Goal: Find contact information: Find contact information

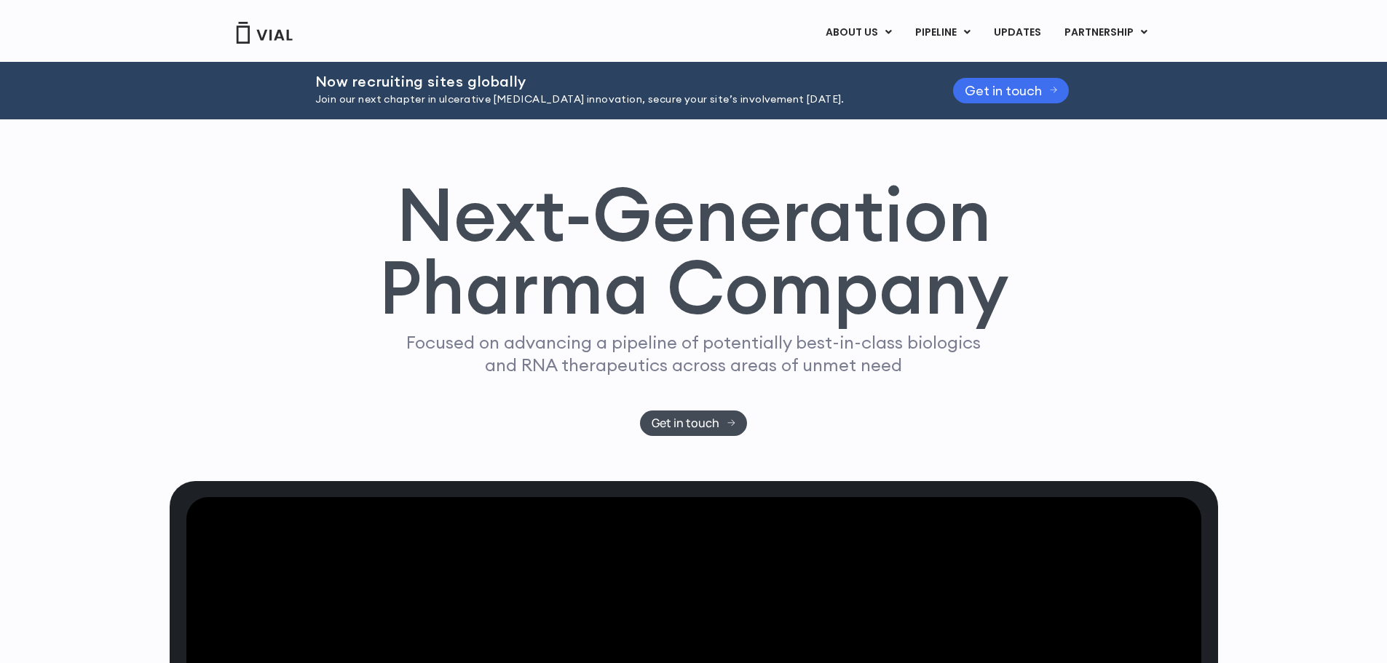
click at [986, 88] on span "Get in touch" at bounding box center [1002, 90] width 77 height 11
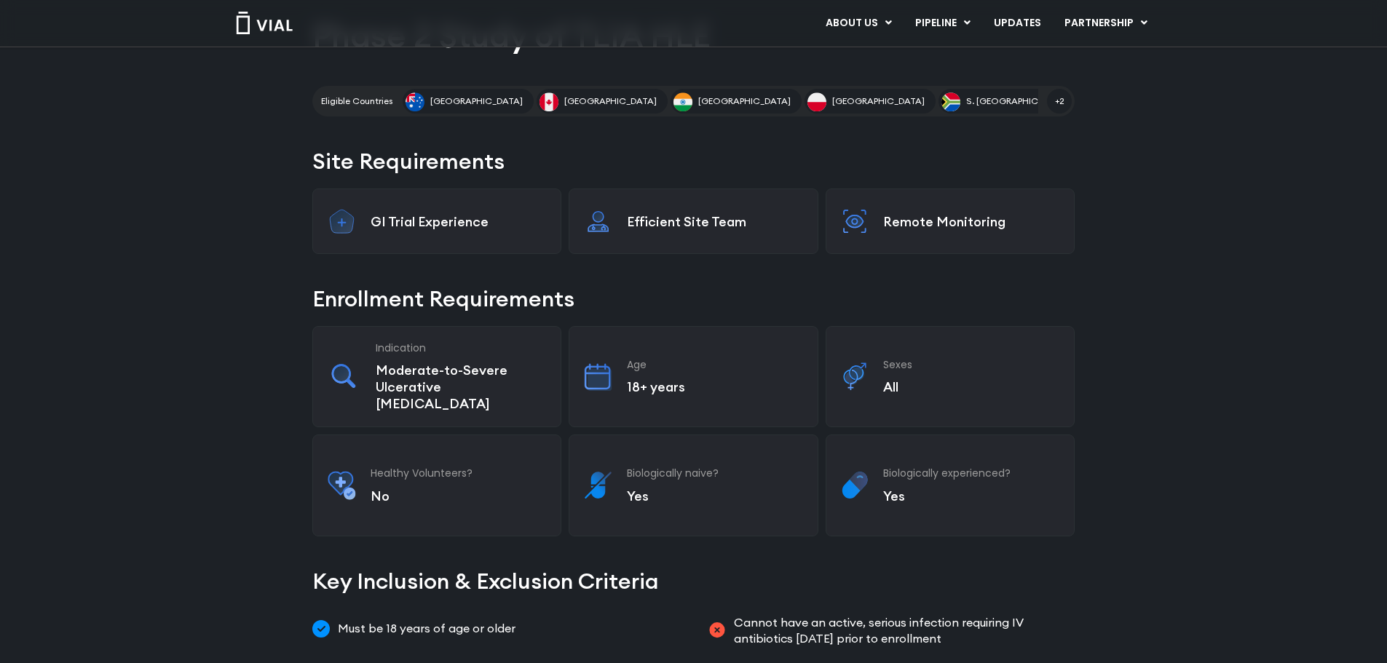
scroll to position [172, 0]
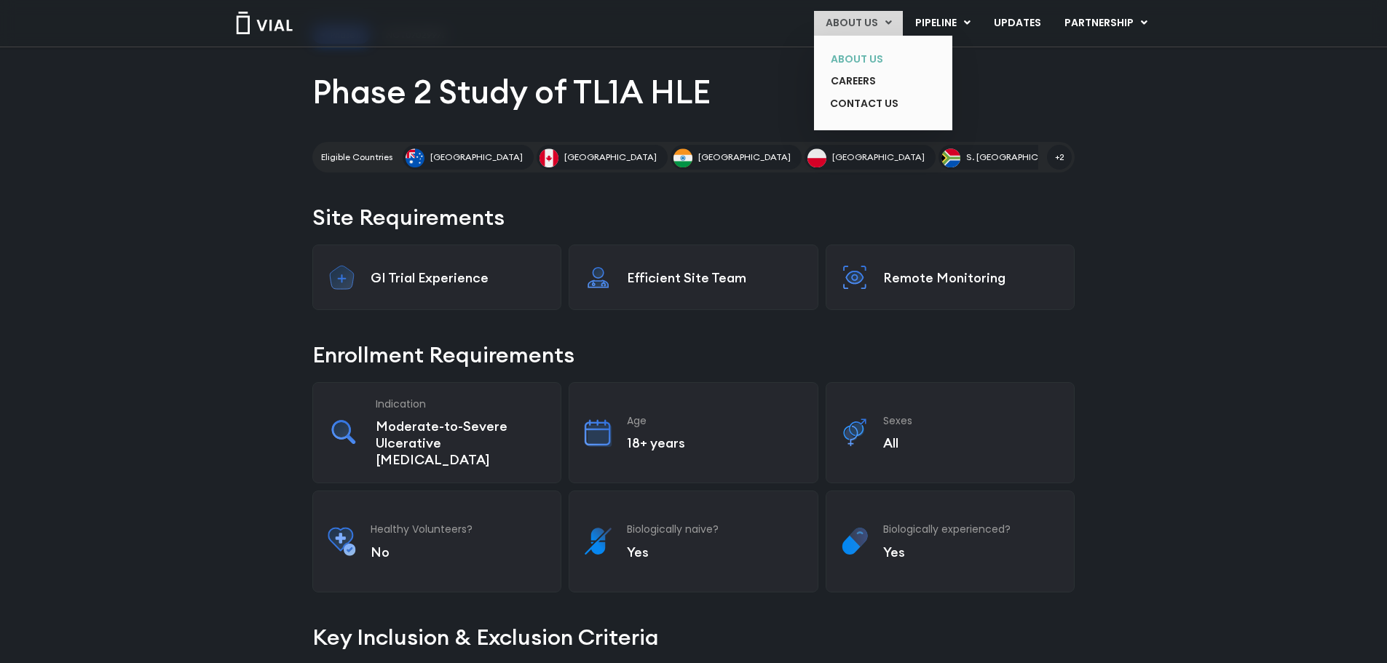
click at [855, 54] on link "ABOUT US" at bounding box center [872, 59] width 106 height 23
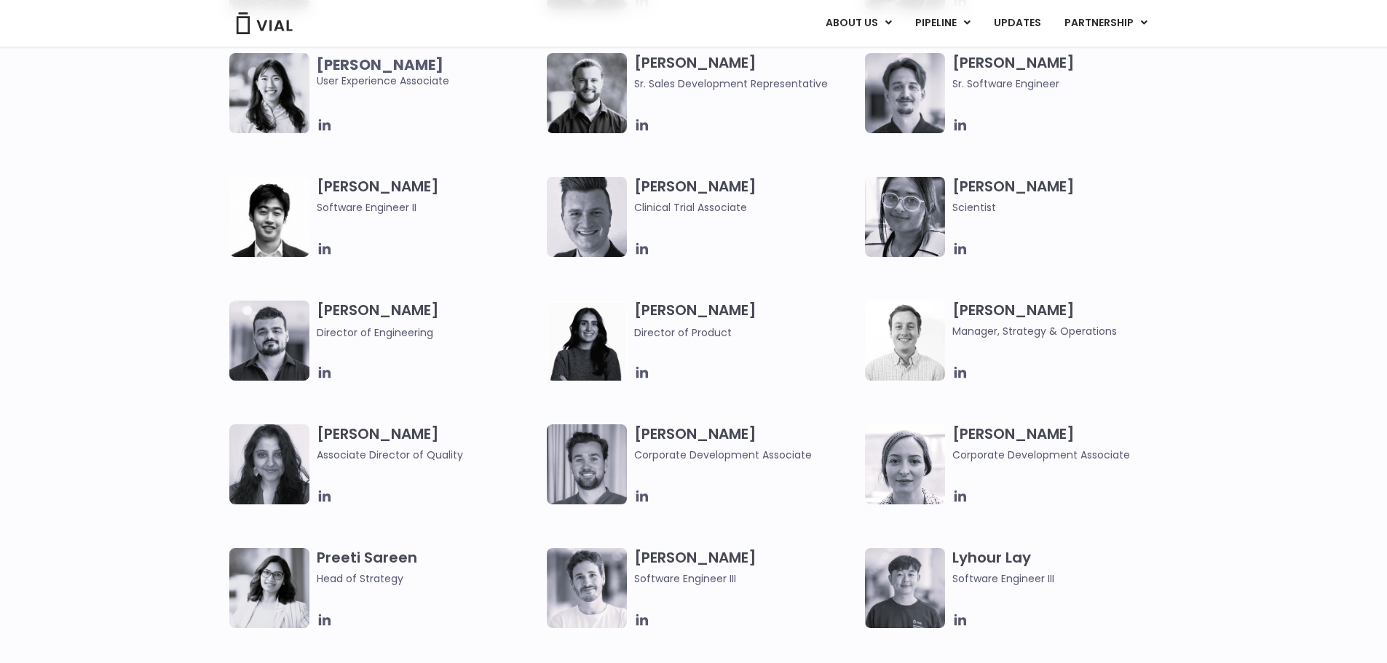
scroll to position [1747, 0]
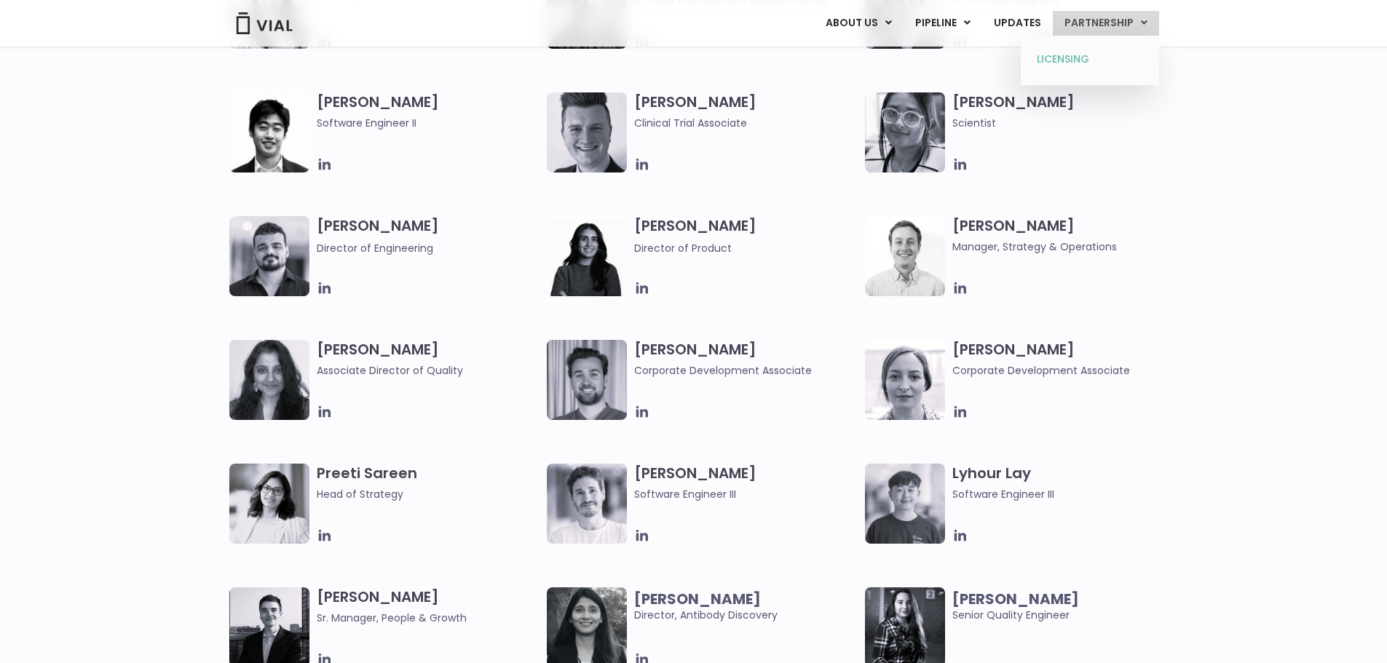
click at [1077, 58] on link "LICENSING" at bounding box center [1089, 59] width 127 height 23
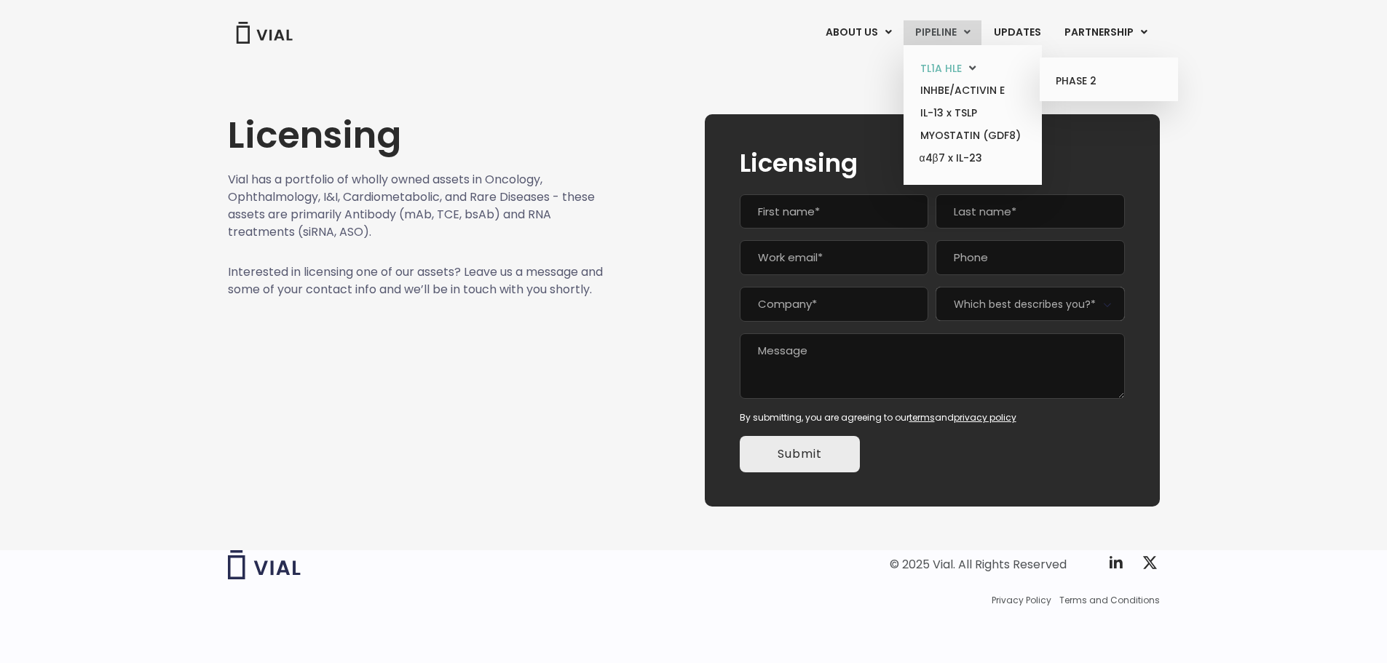
click at [946, 68] on link "TL1A HLE" at bounding box center [971, 69] width 127 height 23
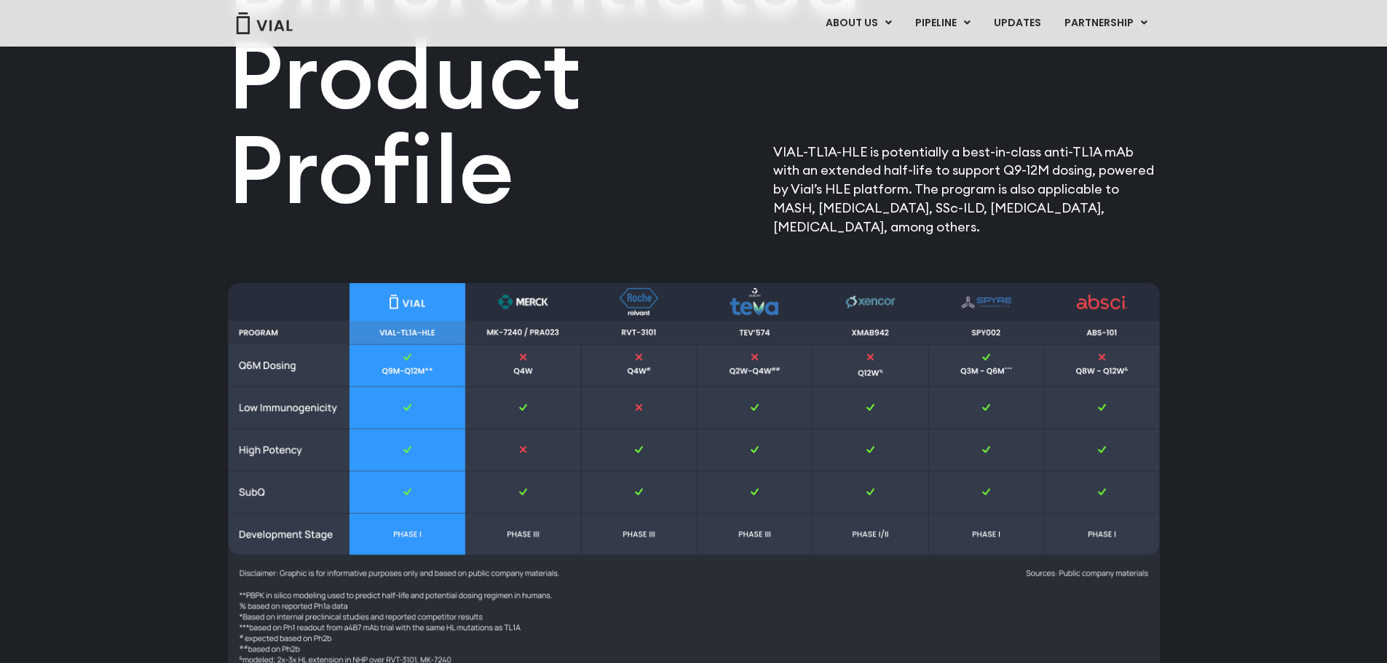
scroll to position [1820, 0]
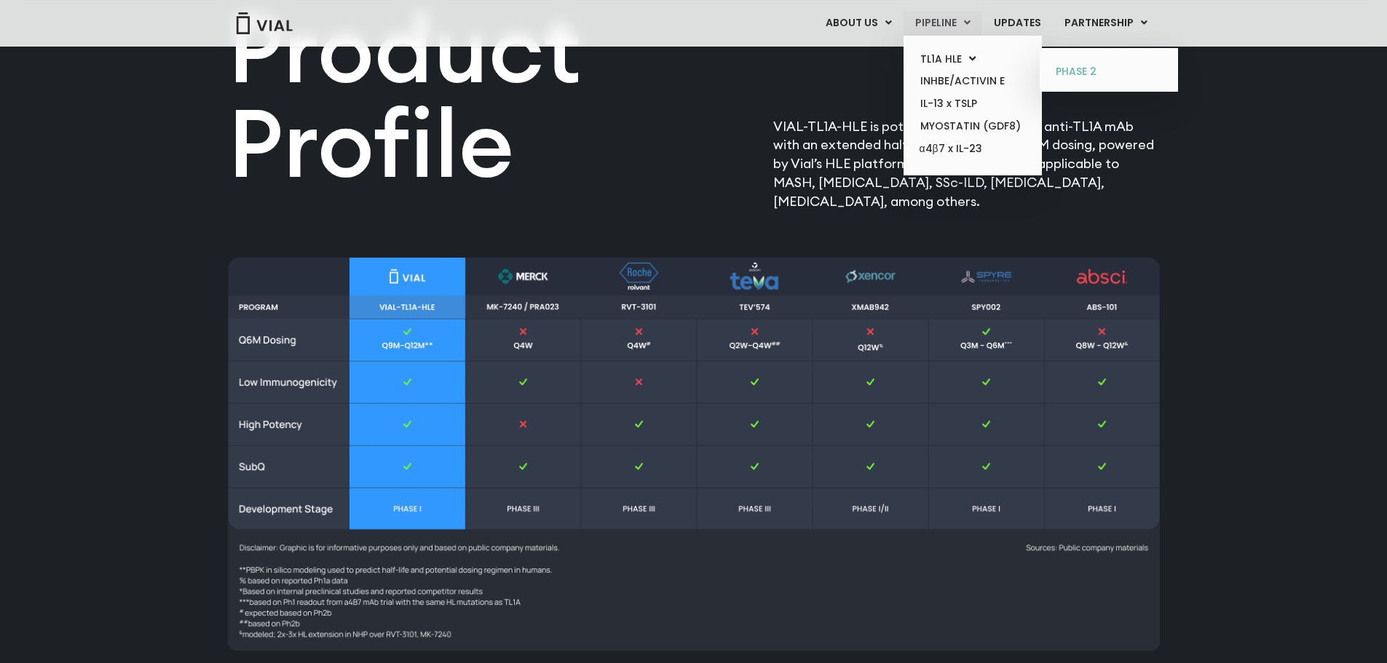
click at [1077, 74] on link "PHASE 2" at bounding box center [1108, 71] width 127 height 23
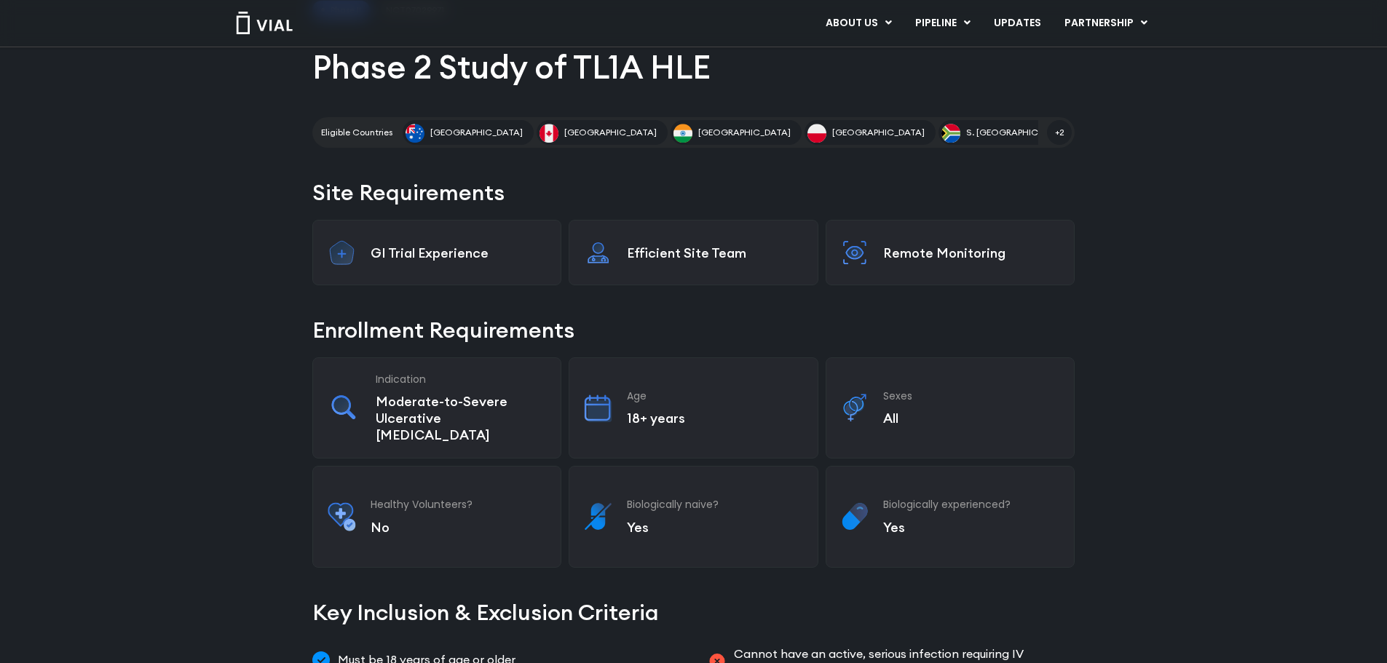
scroll to position [99, 0]
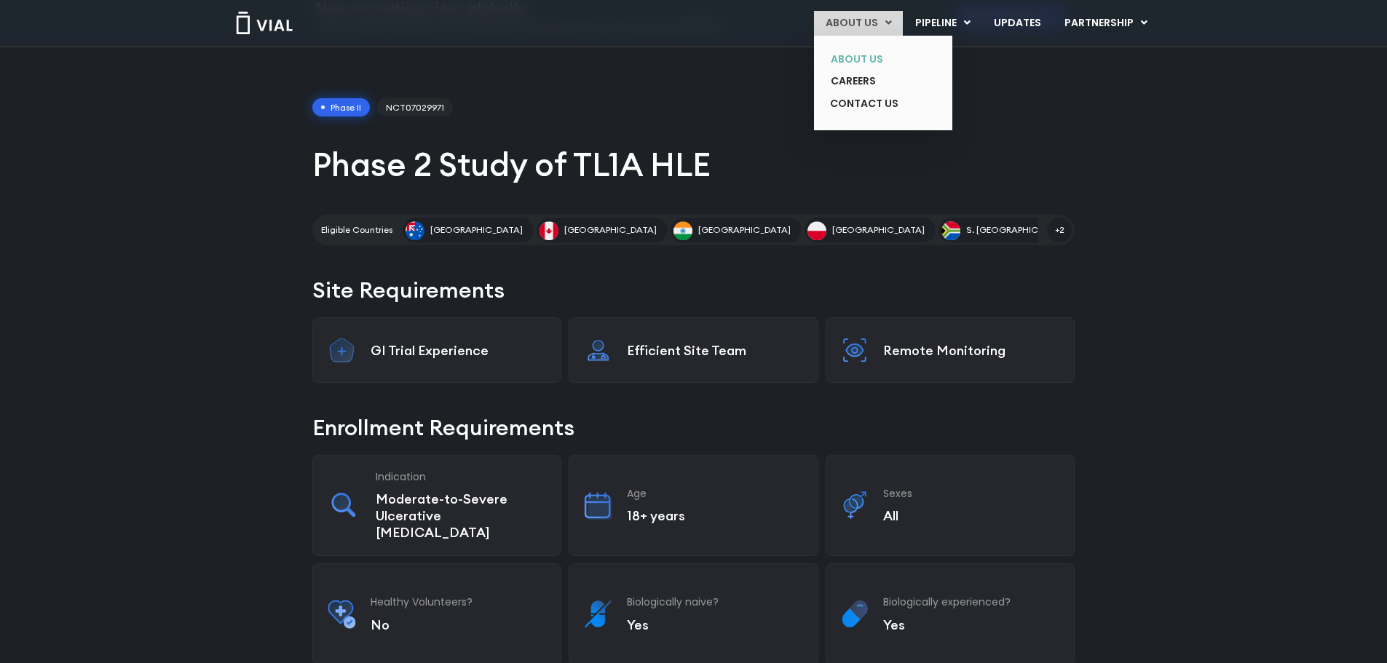
click at [877, 55] on link "ABOUT US" at bounding box center [872, 59] width 106 height 23
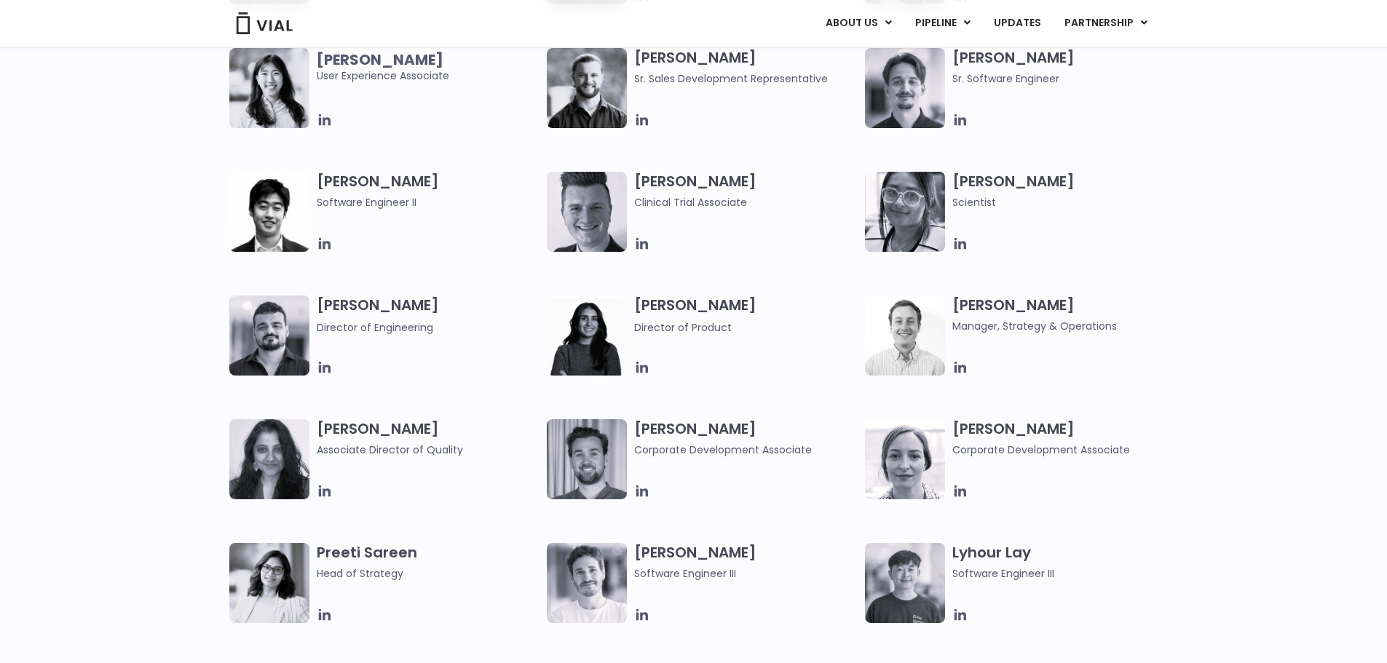
scroll to position [1747, 0]
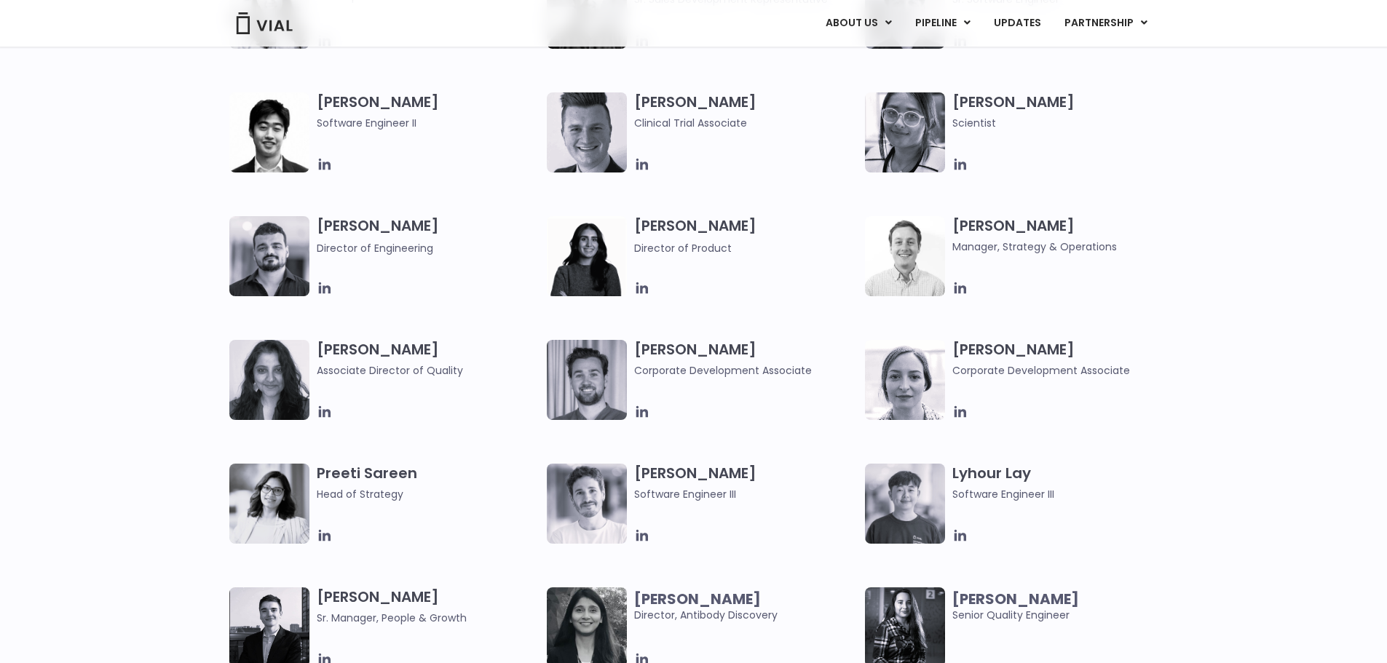
click at [274, 22] on img at bounding box center [264, 23] width 58 height 22
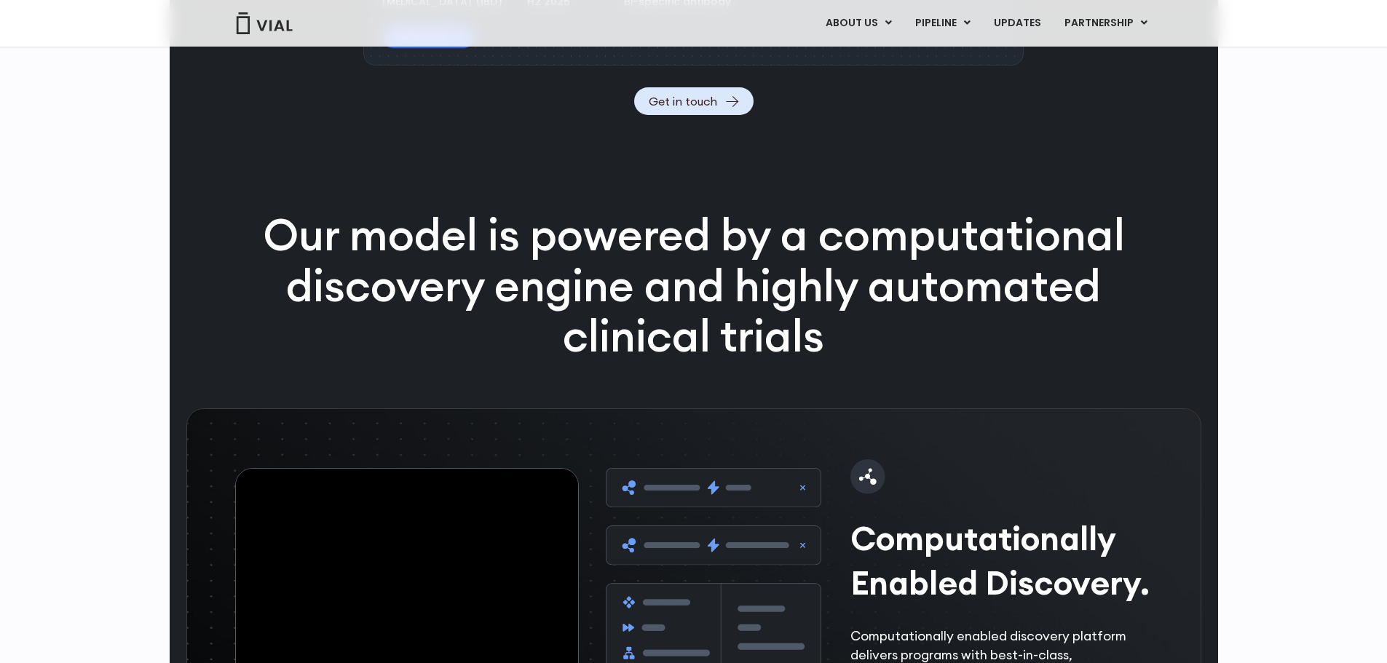
scroll to position [1965, 0]
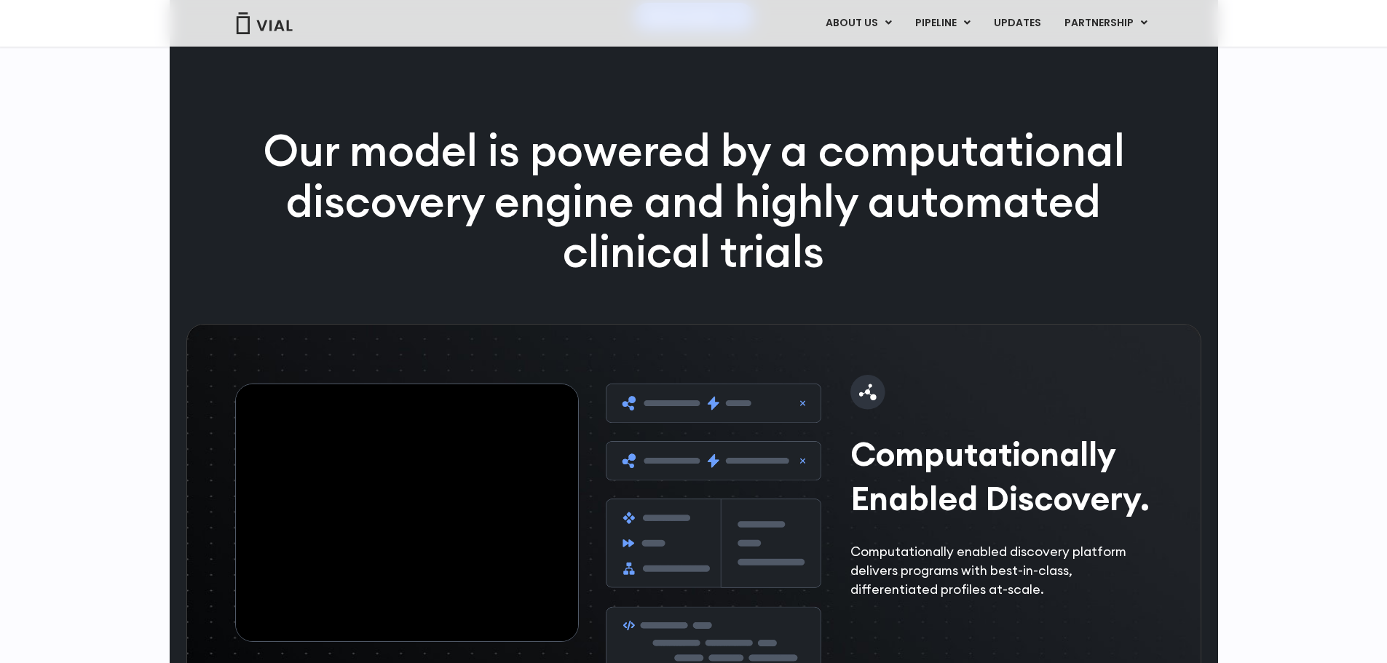
click at [704, 31] on link "Get in touch" at bounding box center [693, 17] width 119 height 28
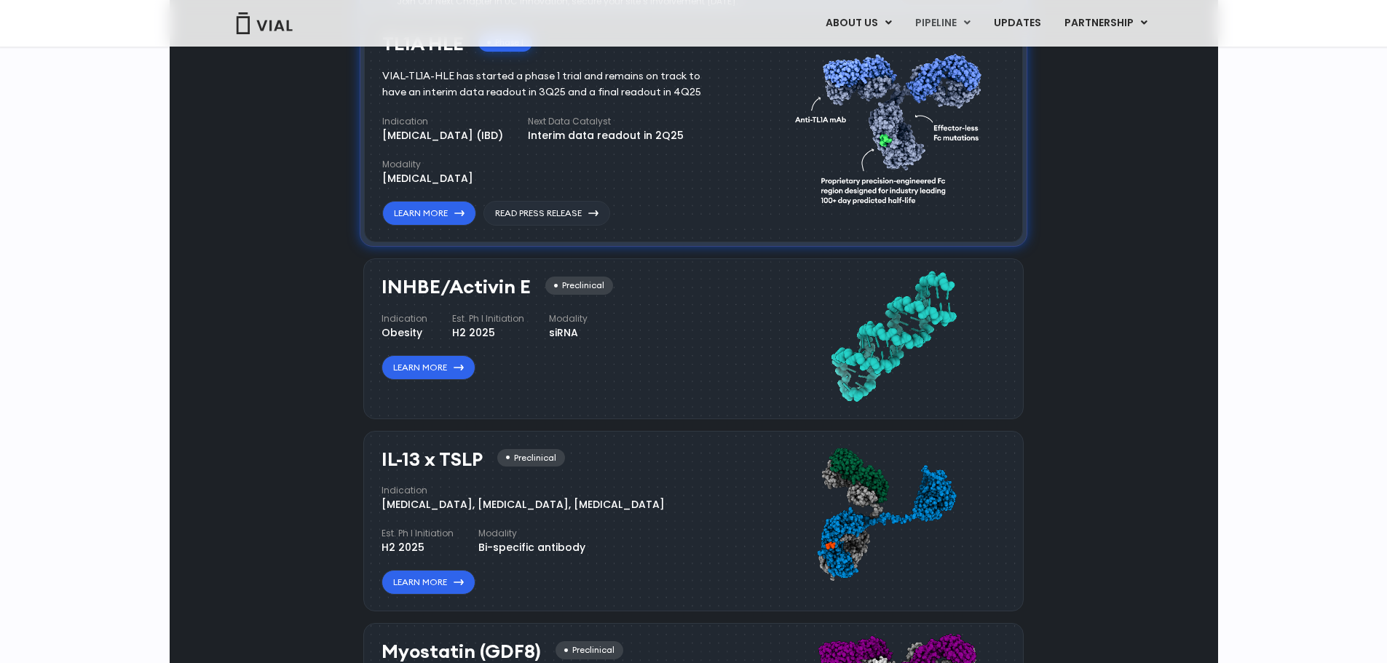
scroll to position [1018, 0]
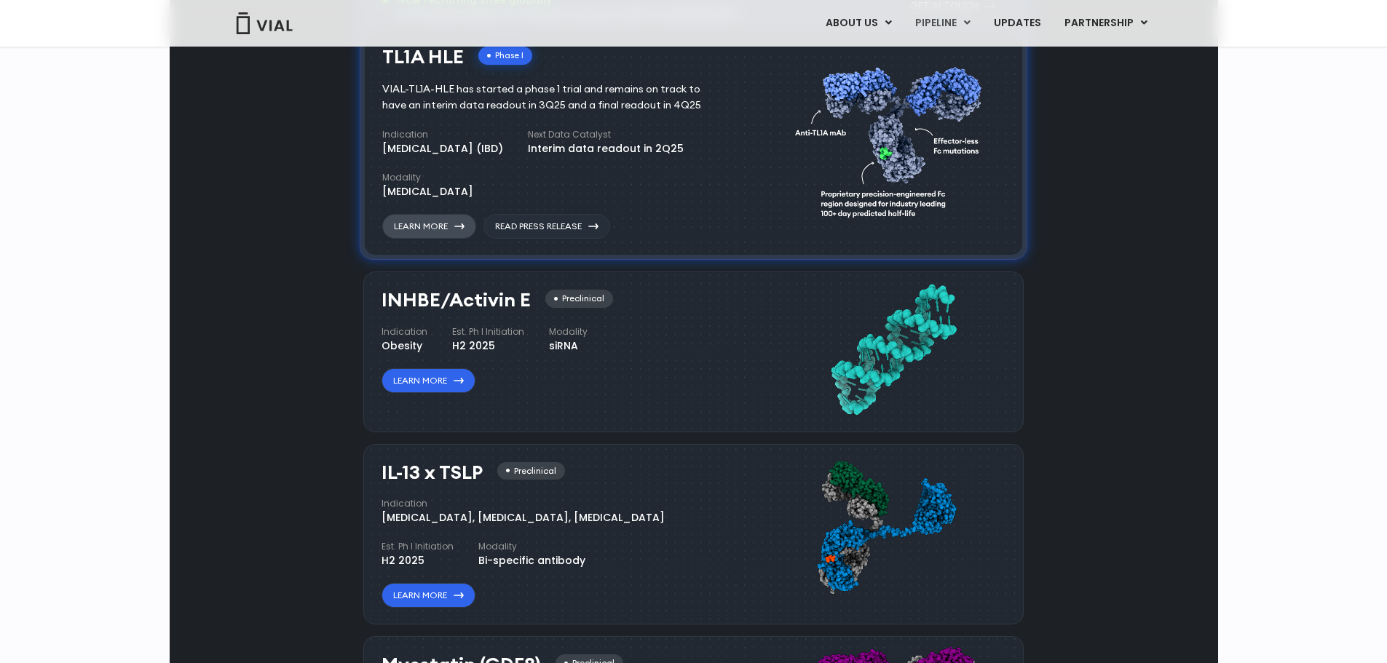
click at [440, 239] on link "Learn More" at bounding box center [429, 226] width 94 height 25
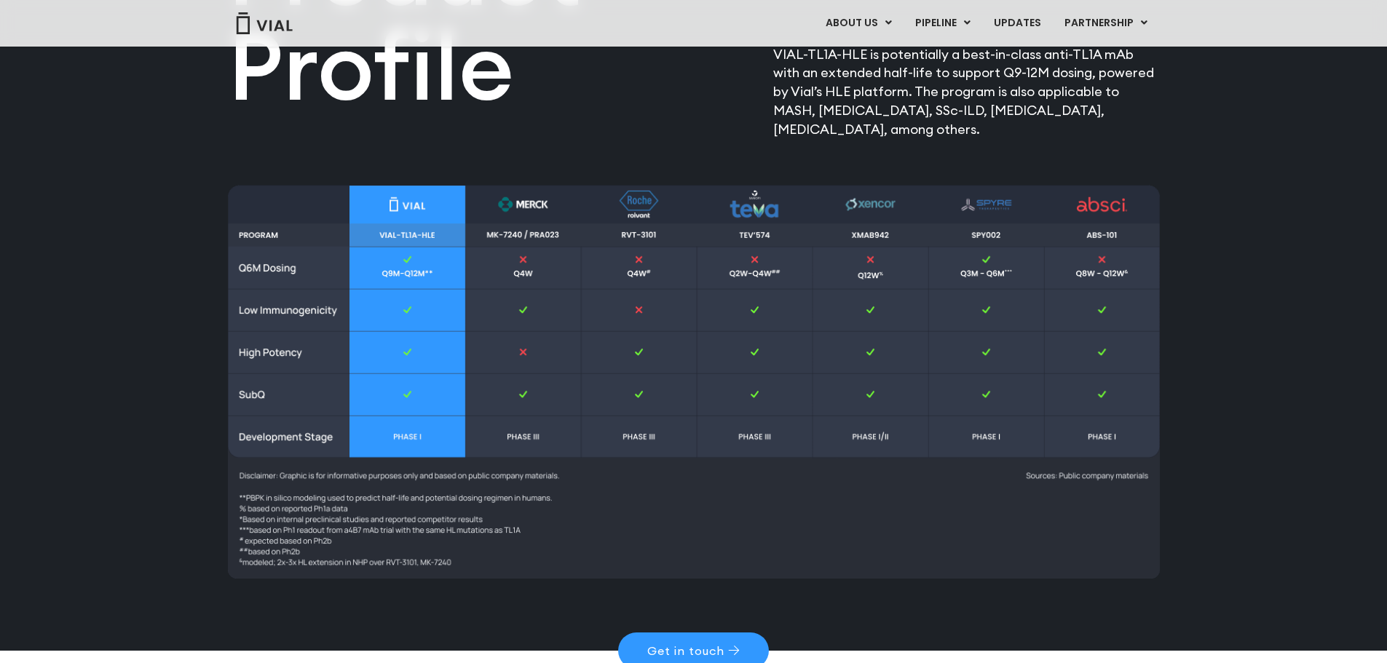
scroll to position [1893, 0]
